Goal: Book appointment/travel/reservation

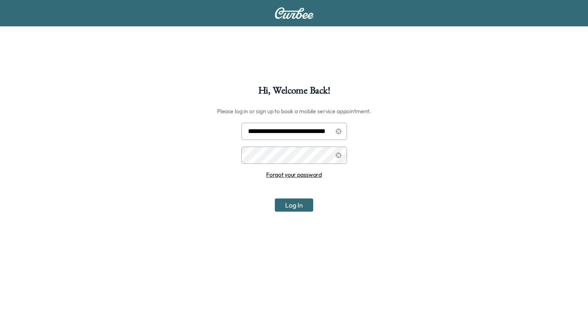
click at [311, 132] on input "**********" at bounding box center [294, 131] width 106 height 17
type input "**********"
click at [294, 207] on button "Log In" at bounding box center [294, 205] width 38 height 13
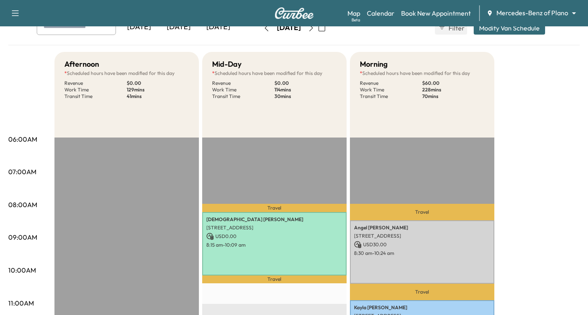
scroll to position [41, 0]
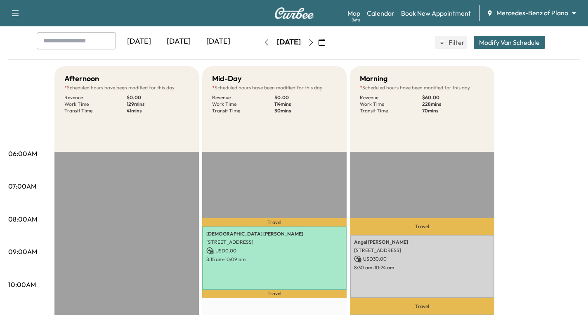
click at [325, 45] on icon "button" at bounding box center [321, 42] width 7 height 7
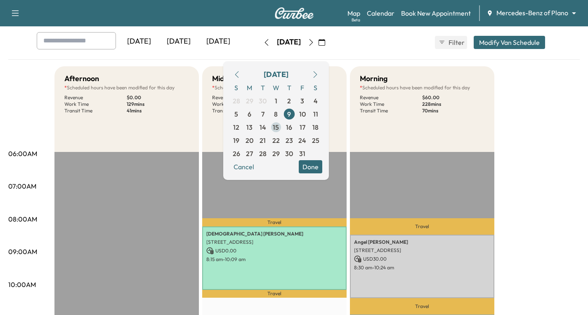
click at [279, 125] on span "15" at bounding box center [276, 127] width 6 height 10
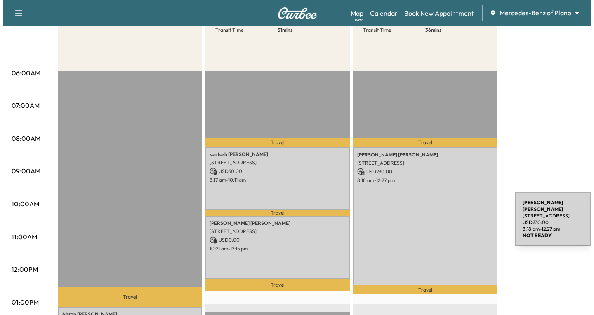
scroll to position [124, 0]
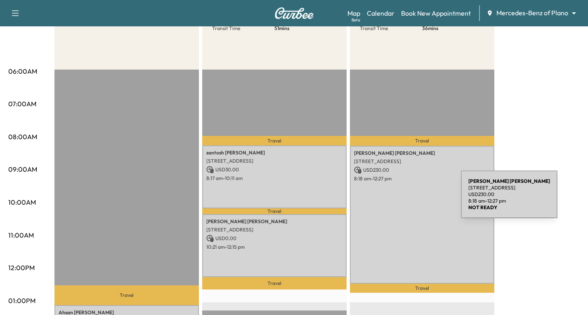
click at [399, 200] on div "[PERSON_NAME] [STREET_ADDRESS] USD 230.00 8:18 am - 12:27 pm" at bounding box center [422, 215] width 144 height 138
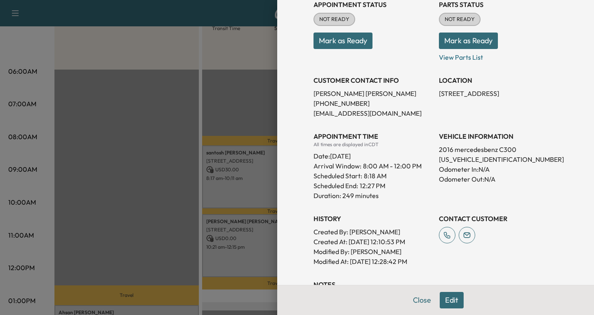
click at [111, 210] on div at bounding box center [297, 157] width 594 height 315
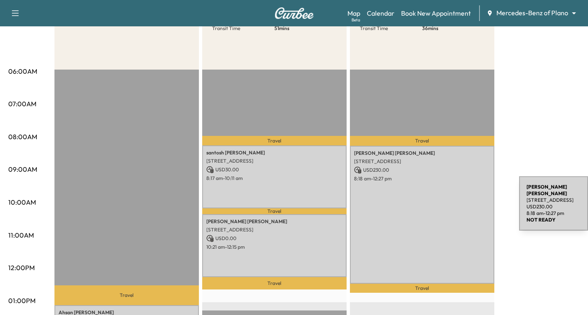
click at [457, 205] on div "[PERSON_NAME] [STREET_ADDRESS] USD 230.00 8:18 am - 12:27 pm" at bounding box center [422, 215] width 144 height 138
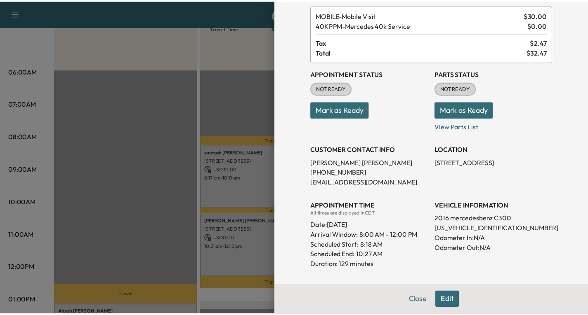
scroll to position [41, 0]
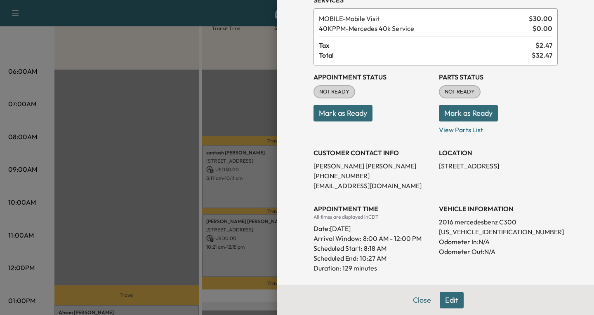
click at [231, 89] on div at bounding box center [297, 157] width 594 height 315
